Goal: Task Accomplishment & Management: Manage account settings

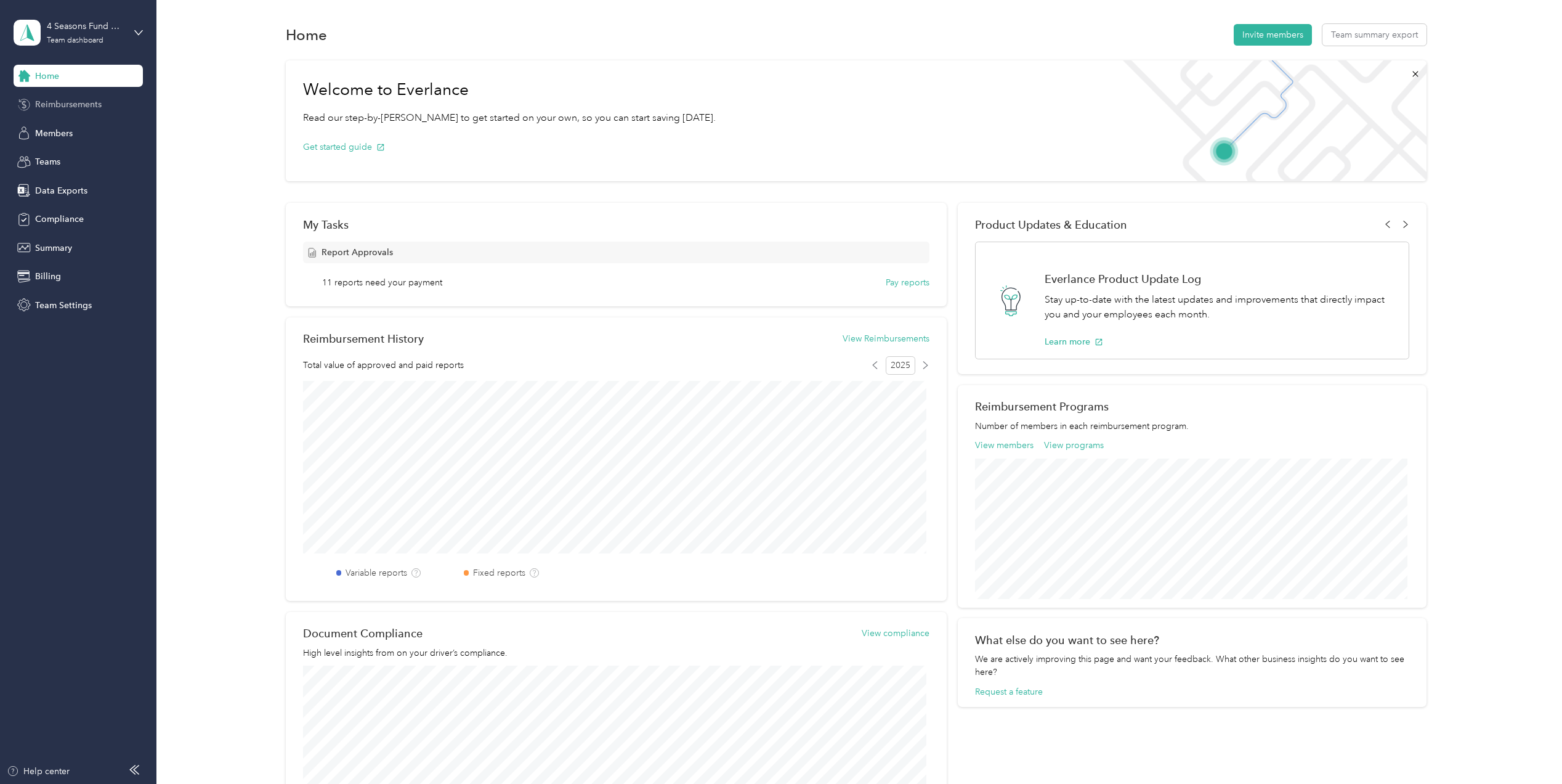
click at [92, 95] on div "Reimbursements" at bounding box center [78, 105] width 129 height 22
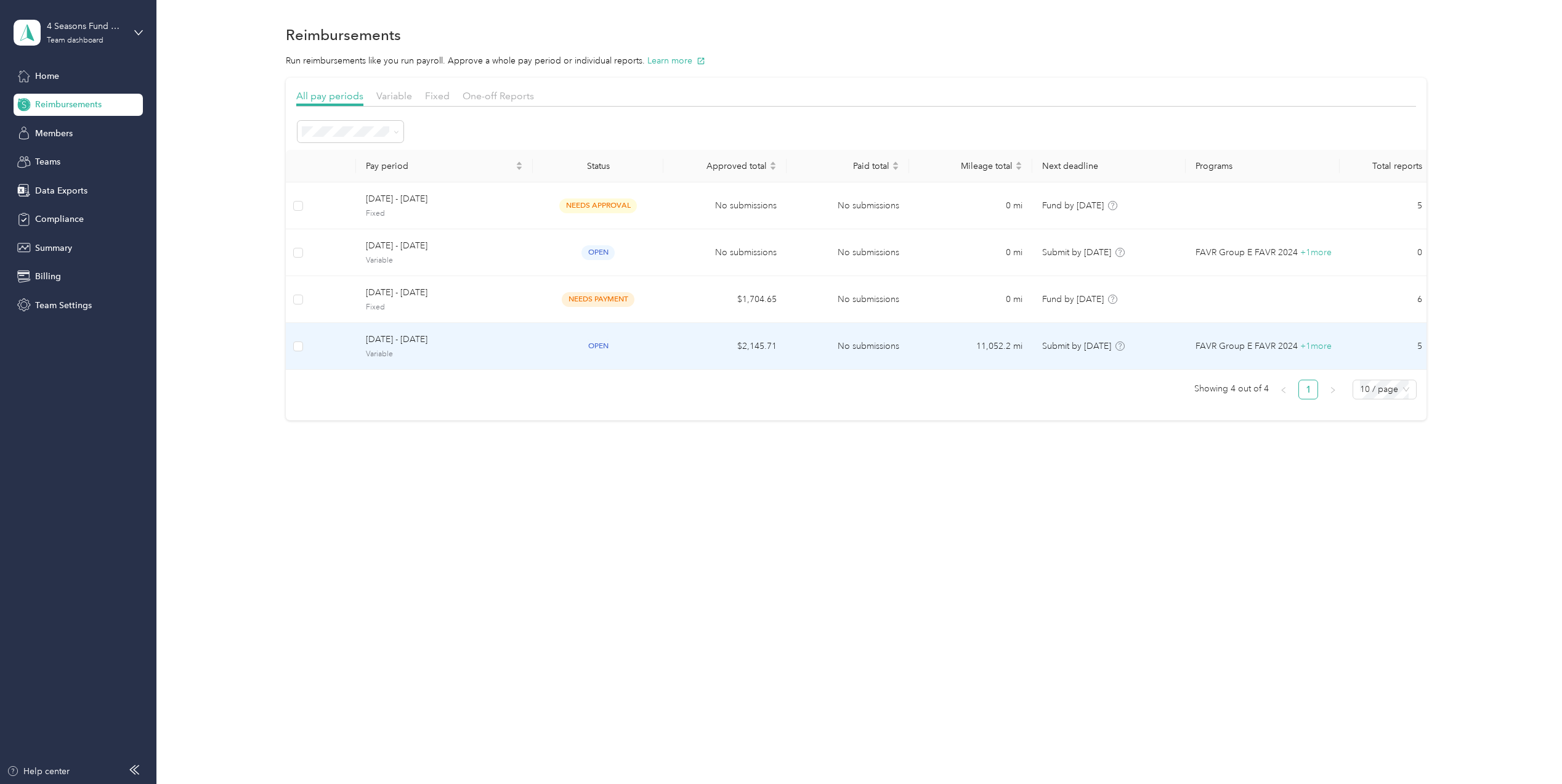
click at [485, 337] on span "[DATE] - [DATE]" at bounding box center [445, 339] width 157 height 14
